Goal: Information Seeking & Learning: Learn about a topic

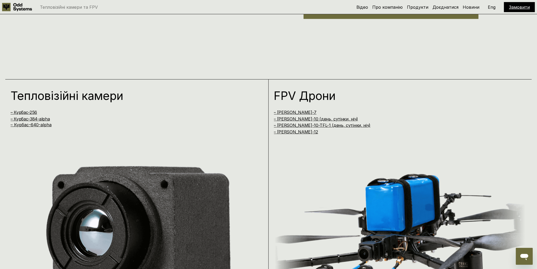
scroll to position [520, 0]
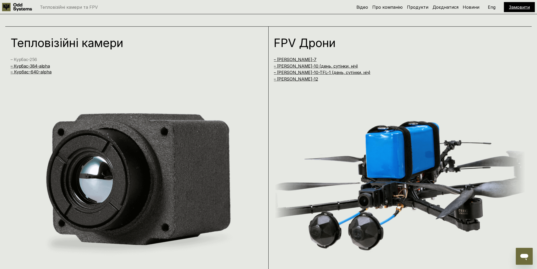
click at [31, 59] on link "– Курбас-256" at bounding box center [24, 59] width 26 height 5
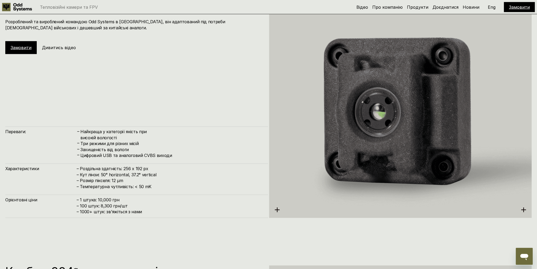
scroll to position [884, 0]
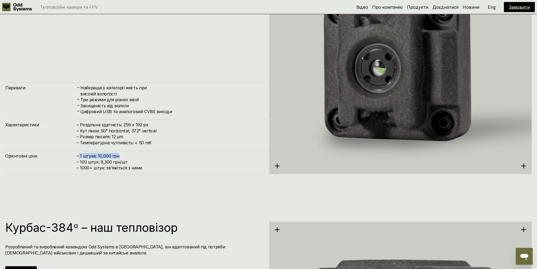
drag, startPoint x: 78, startPoint y: 154, endPoint x: 125, endPoint y: 155, distance: 46.5
click at [125, 155] on h4 "– 1 штука: 10,000 грн – 100 штук: 8,300 грн/шт – ⁠1000+ штук: звʼяжіться з нами" at bounding box center [170, 162] width 186 height 18
drag, startPoint x: 79, startPoint y: 162, endPoint x: 129, endPoint y: 162, distance: 49.7
click at [129, 162] on h4 "– 1 штука: 10,000 грн – 100 штук: 8,300 грн/шт – ⁠1000+ штук: звʼяжіться з нами" at bounding box center [170, 162] width 186 height 18
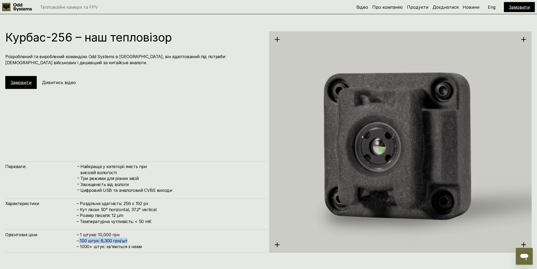
scroll to position [805, 0]
drag, startPoint x: 90, startPoint y: 237, endPoint x: 115, endPoint y: 238, distance: 25.1
click at [115, 218] on h4 "– 1 штука: 10,000 грн – 100 штук: 8,300 грн/шт – ⁠1000+ штук: звʼяжіться з нами" at bounding box center [170, 241] width 186 height 18
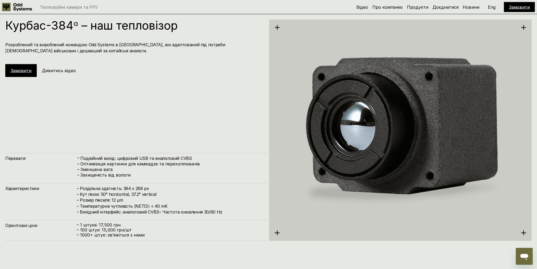
scroll to position [1095, 0]
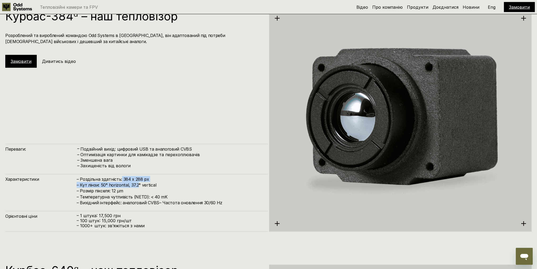
drag, startPoint x: 120, startPoint y: 177, endPoint x: 137, endPoint y: 182, distance: 16.7
click at [137, 182] on h4 "– Роздільна здатність: 384 x 288 px – Кут лінзи: 50° horizontal, 37.2° vertical…" at bounding box center [170, 191] width 186 height 30
click at [146, 177] on h4 "– Роздільна здатність: 384 x 288 px – Кут лінзи: 50° horizontal, 37.2° vertical…" at bounding box center [170, 191] width 186 height 30
click at [138, 178] on h4 "– Роздільна здатність: 384 x 288 px – Кут лінзи: 50° horizontal, 37.2° vertical…" at bounding box center [170, 191] width 186 height 30
drag, startPoint x: 138, startPoint y: 178, endPoint x: 131, endPoint y: 182, distance: 8.0
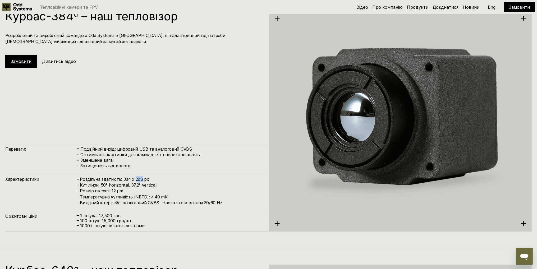
click at [138, 178] on h4 "– Роздільна здатність: 384 x 288 px – Кут лінзи: 50° horizontal, 37.2° vertical…" at bounding box center [170, 191] width 186 height 30
drag, startPoint x: 81, startPoint y: 217, endPoint x: 124, endPoint y: 213, distance: 42.5
click at [124, 213] on p "– 1 штука: 17,500 грн" at bounding box center [170, 215] width 186 height 5
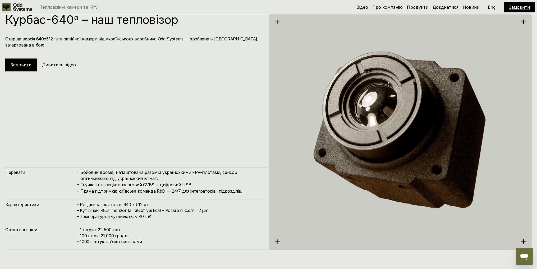
scroll to position [1359, 0]
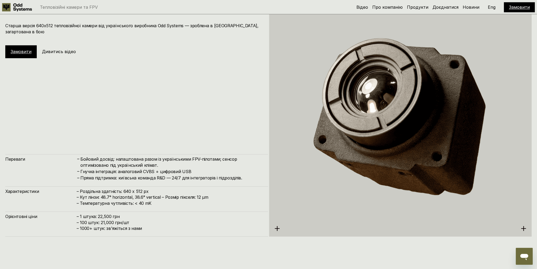
drag, startPoint x: 121, startPoint y: 188, endPoint x: 160, endPoint y: 188, distance: 38.8
click at [160, 188] on h4 "– Роздільна здатність: 640 x 512 px – Кут лінзи: 48.7° horizontal, 38.6° vertic…" at bounding box center [170, 197] width 186 height 18
drag, startPoint x: 77, startPoint y: 217, endPoint x: 131, endPoint y: 214, distance: 54.2
click at [131, 214] on h4 "– 1 штука: 22,500 грн – 100 штук: 21,000 грн/шт – ⁠1000+ штук: звʼяжіться з нами" at bounding box center [170, 222] width 186 height 18
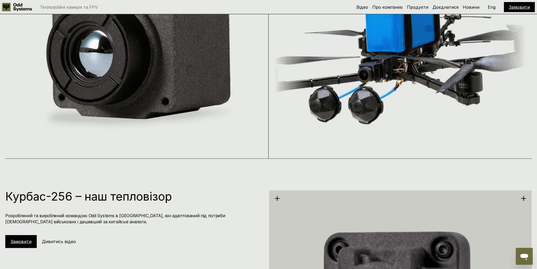
scroll to position [805, 0]
